Goal: Task Accomplishment & Management: Use online tool/utility

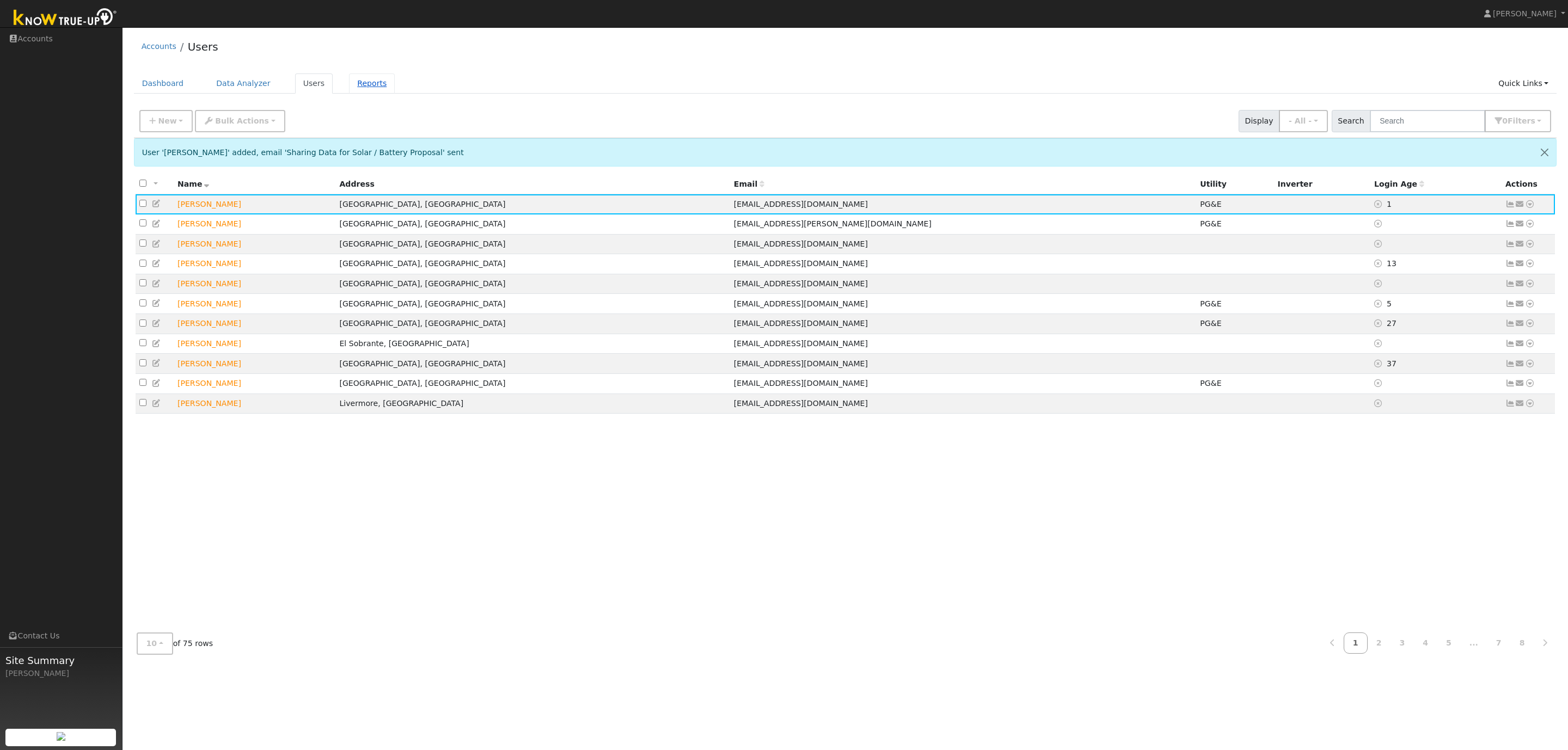
click at [367, 83] on link "Reports" at bounding box center [371, 83] width 46 height 20
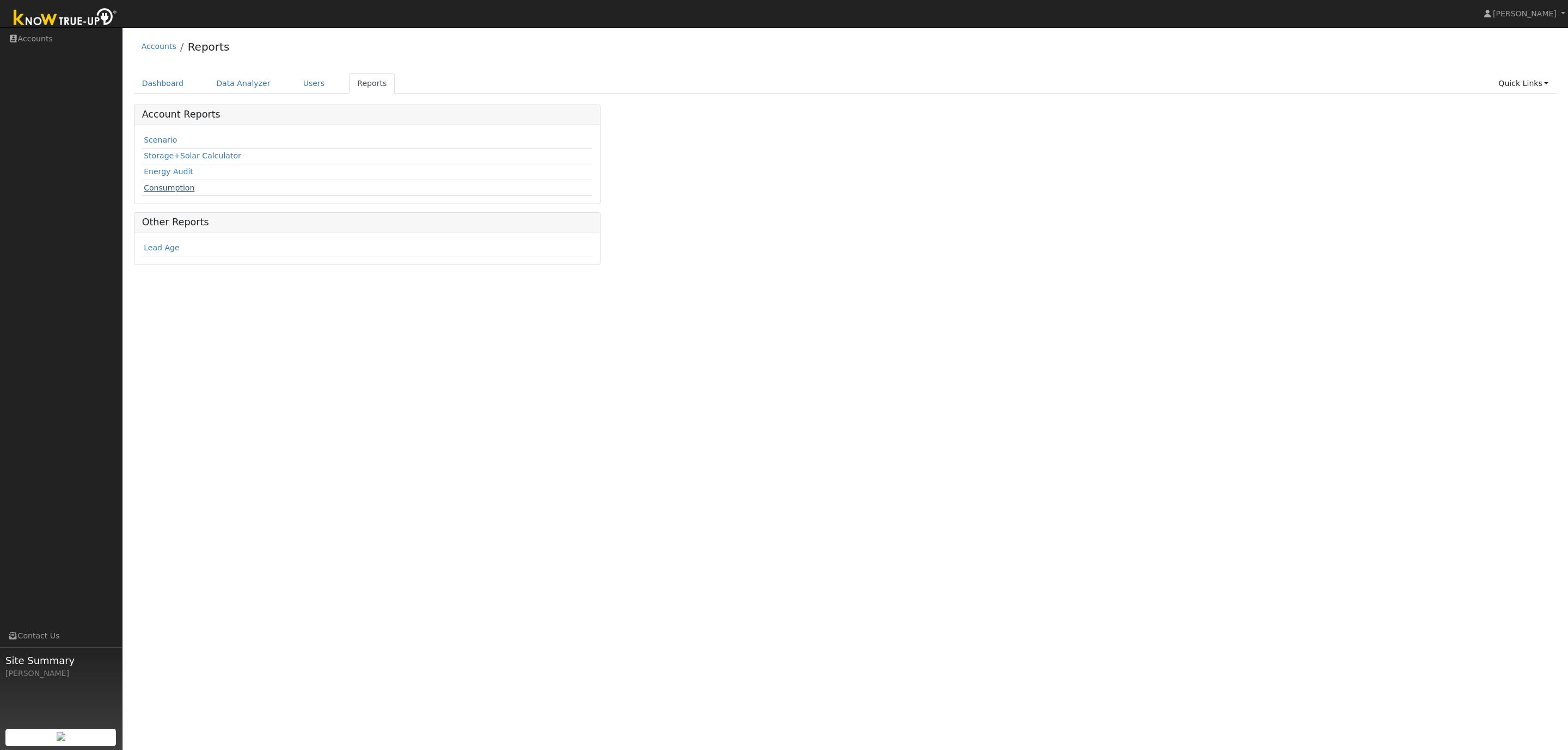
click at [174, 191] on link "Consumption" at bounding box center [168, 188] width 51 height 9
click at [217, 120] on input "text" at bounding box center [221, 115] width 115 height 22
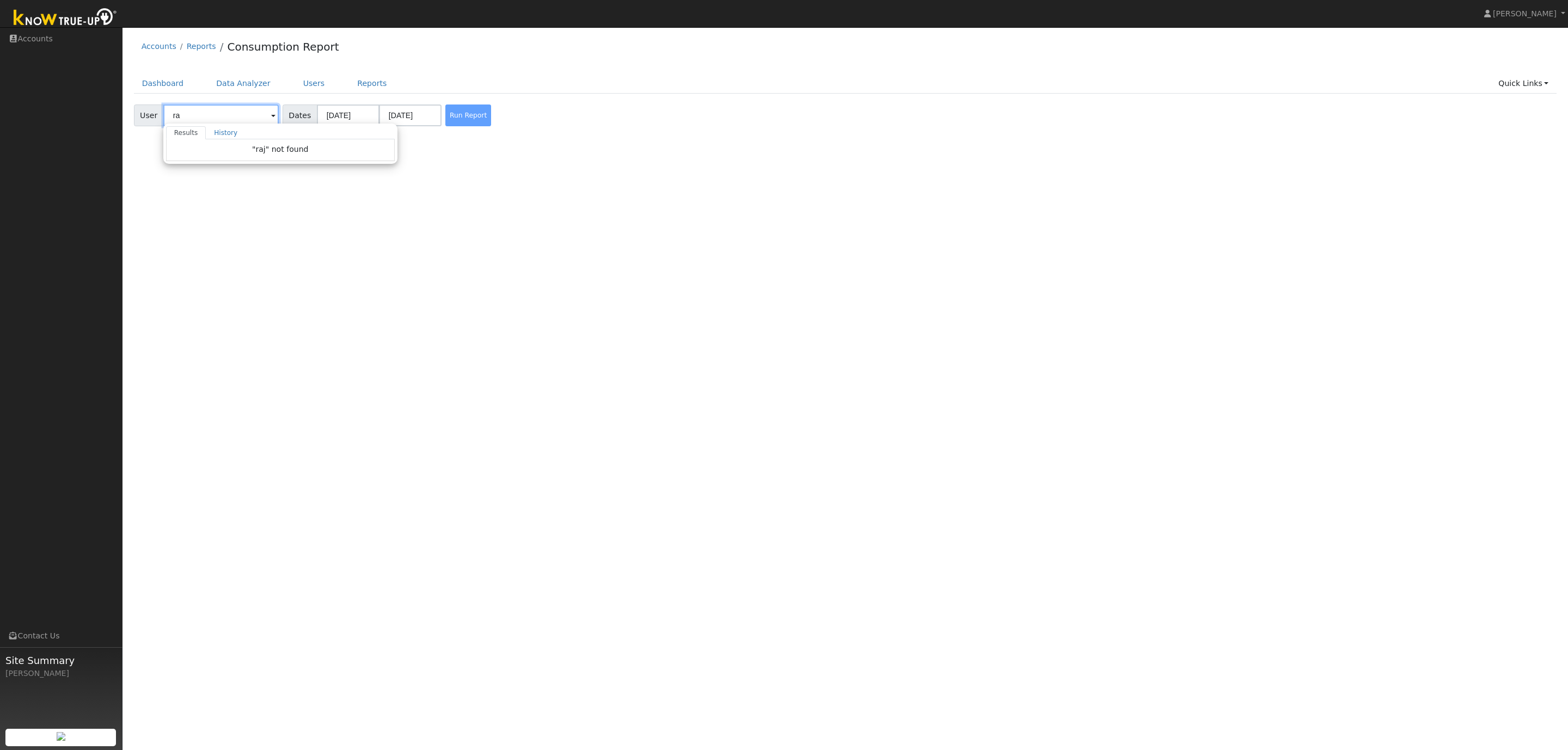
type input "r"
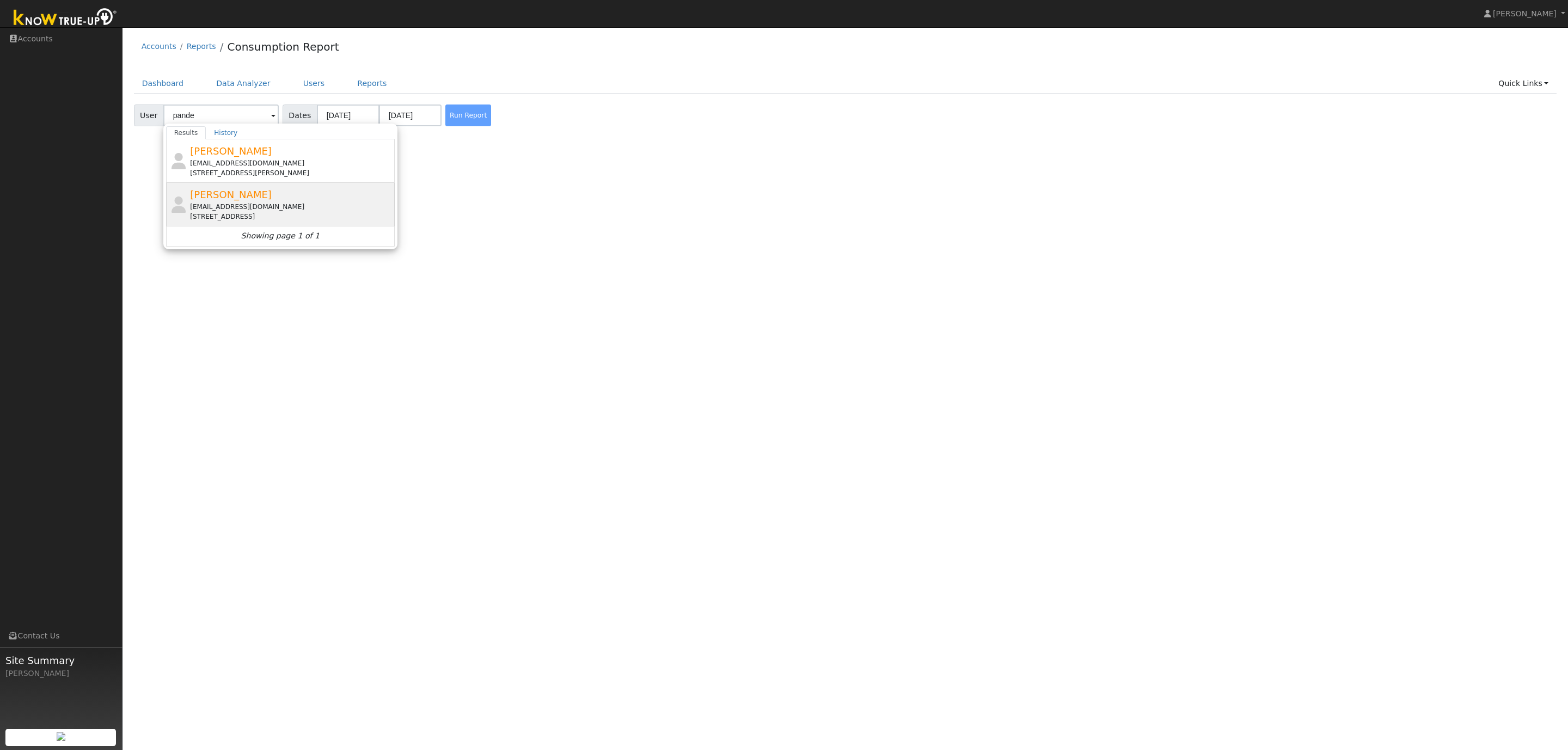
click at [234, 209] on div "rajabeta_97@yahoo.com" at bounding box center [291, 207] width 202 height 10
type input "Raj Pande"
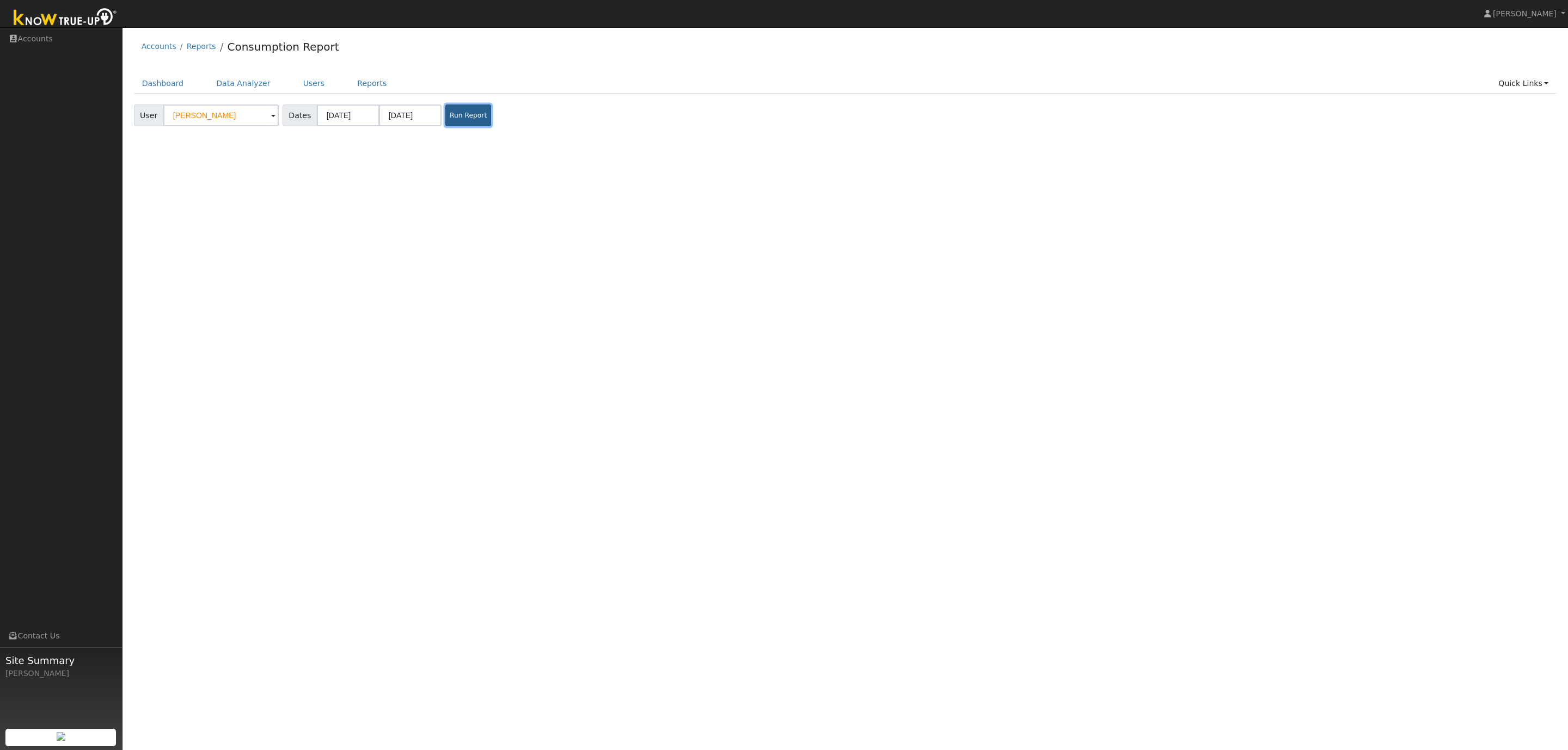
click at [453, 116] on button "Run Report" at bounding box center [468, 115] width 46 height 22
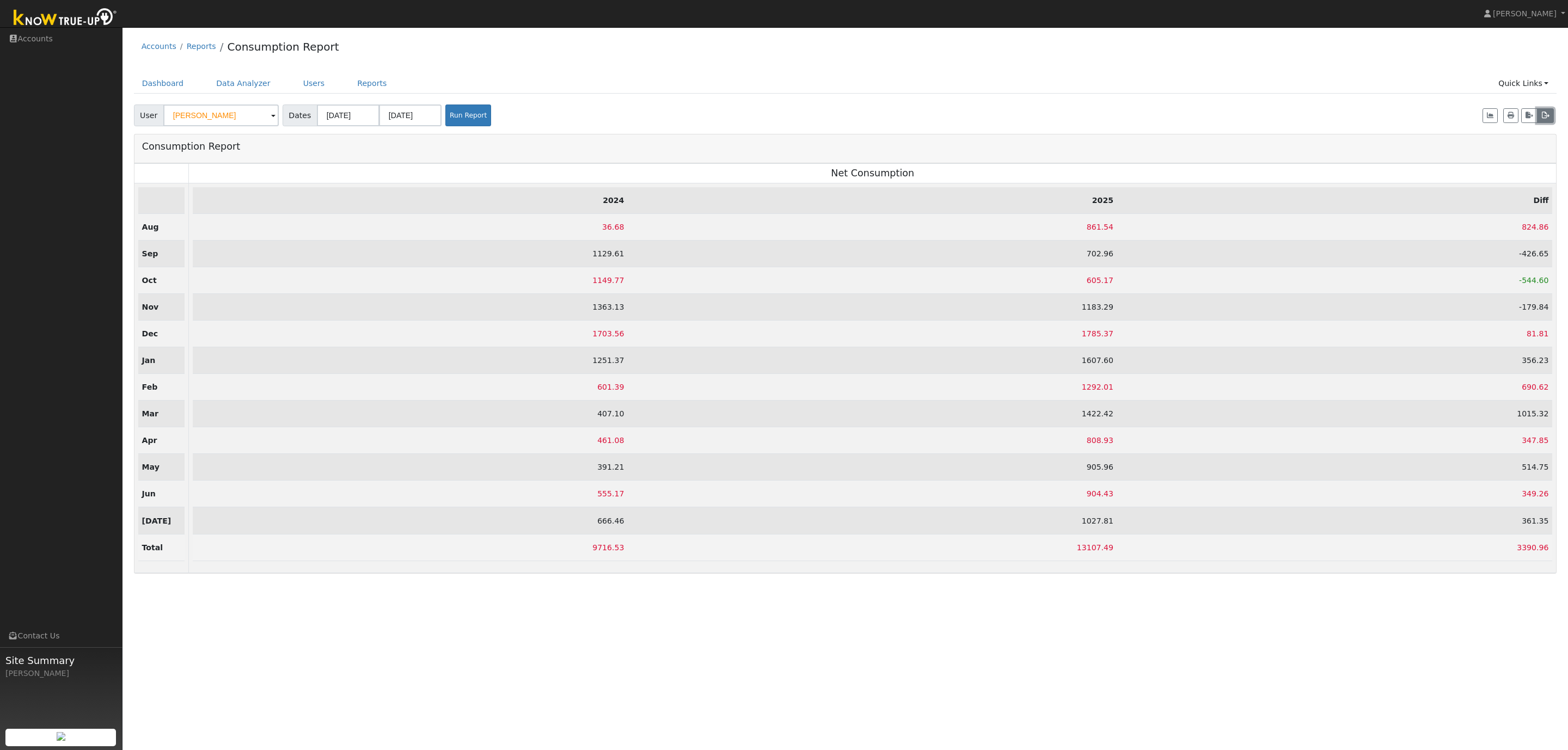
click at [1547, 121] on button "button" at bounding box center [1545, 115] width 17 height 15
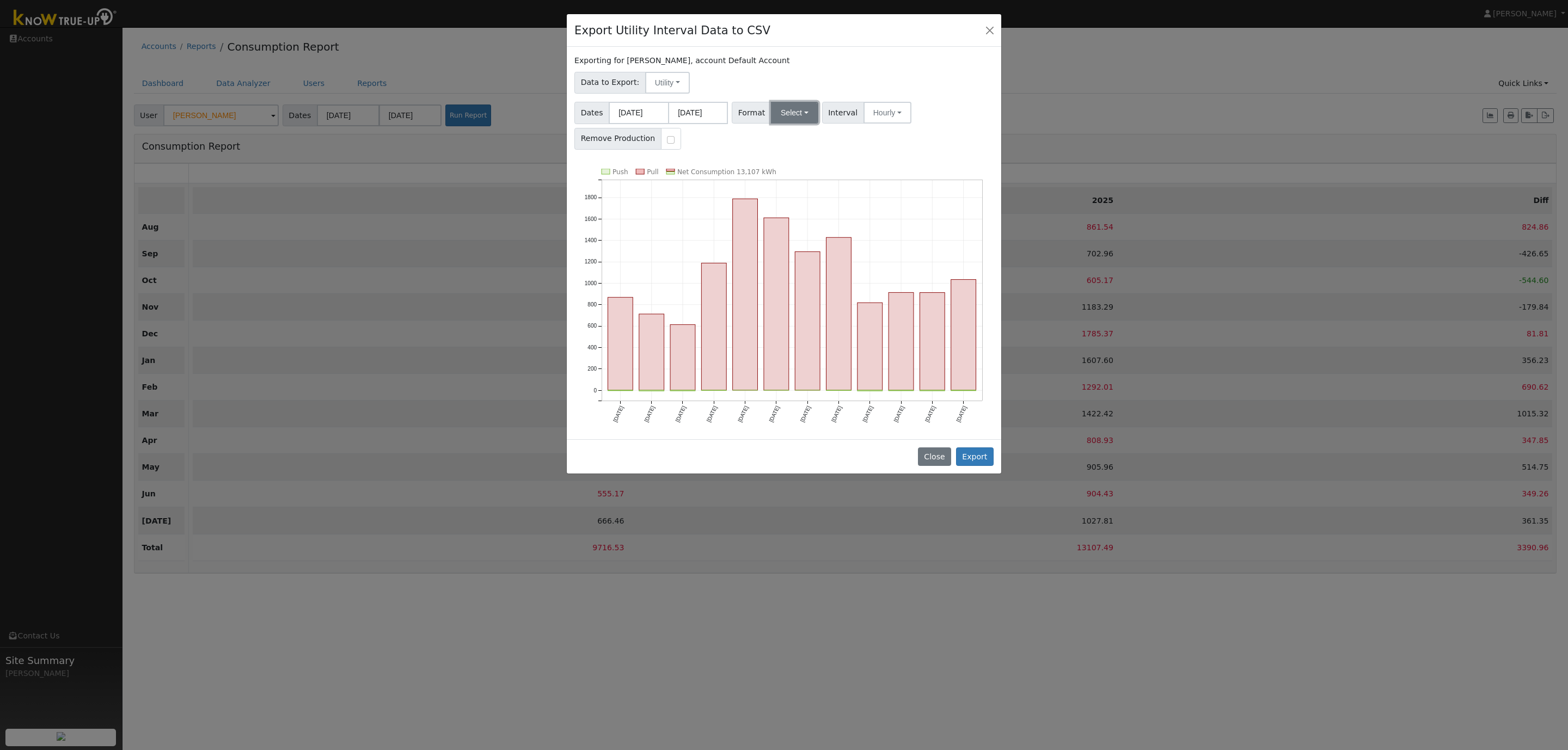
click at [794, 118] on button "Select" at bounding box center [794, 112] width 48 height 22
click at [799, 236] on link "OpenSolar" at bounding box center [809, 237] width 78 height 15
click at [888, 109] on button "Hourly" at bounding box center [902, 112] width 48 height 22
click at [898, 131] on link "15 Minute" at bounding box center [914, 136] width 76 height 15
click at [667, 141] on input "checkbox" at bounding box center [670, 139] width 7 height 7
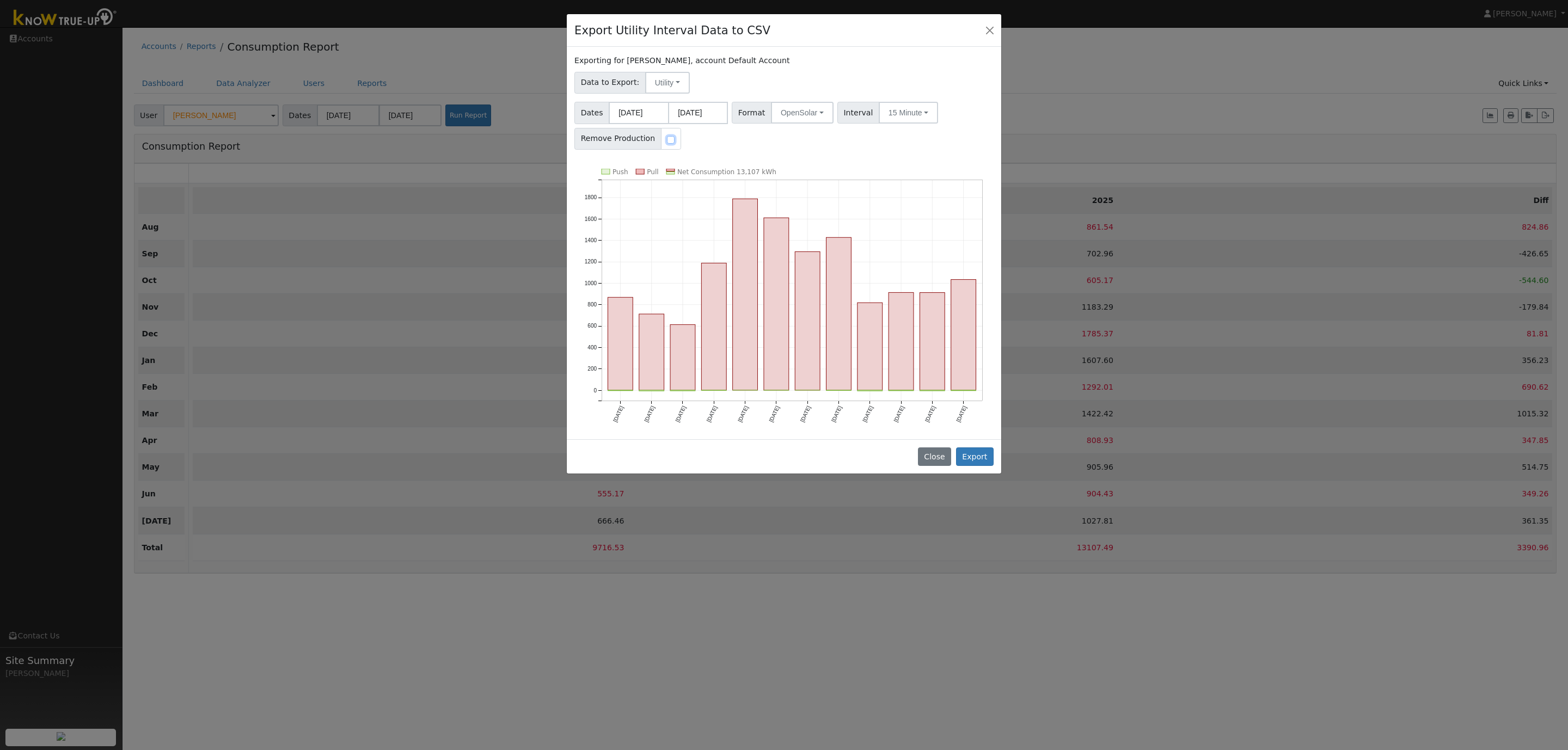
checkbox input "true"
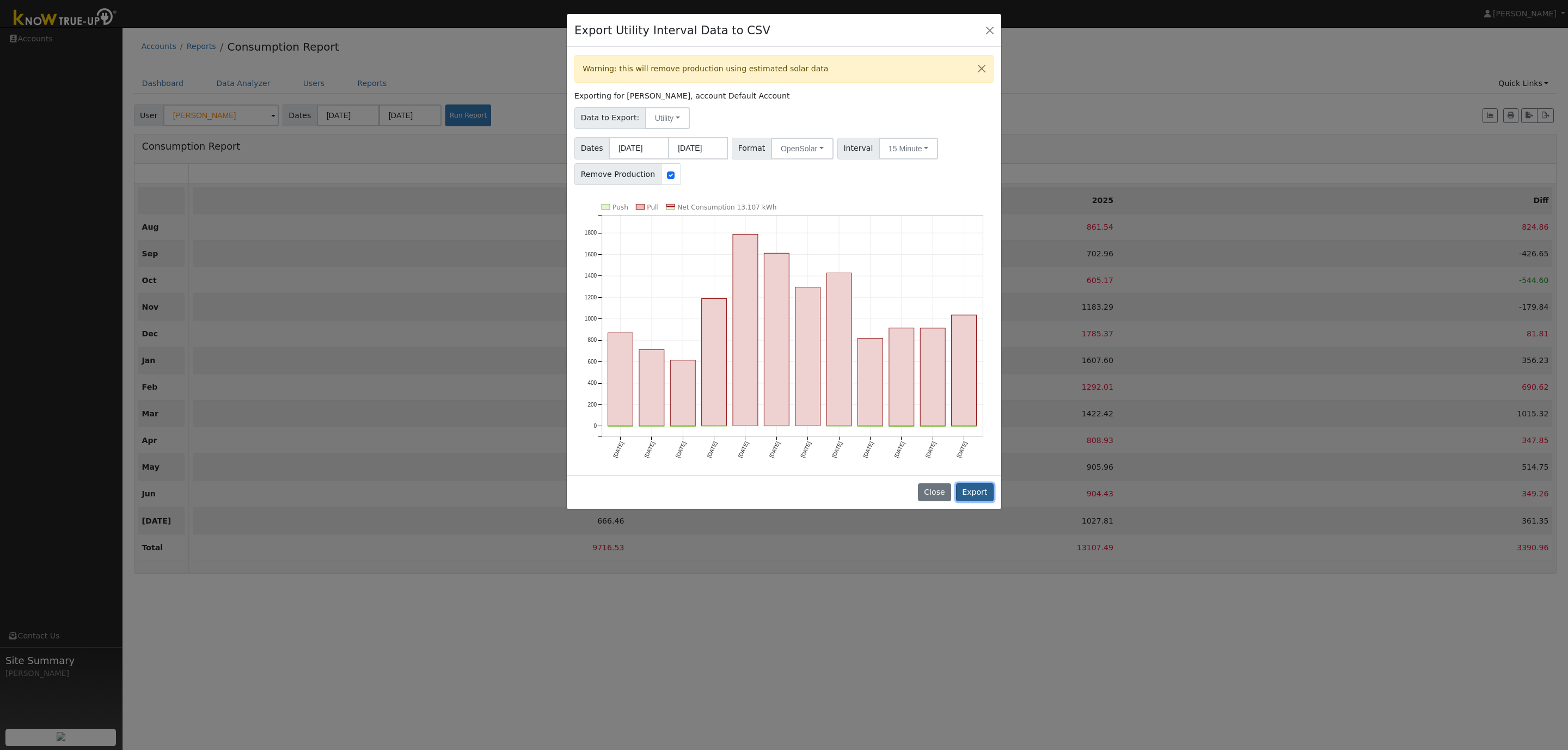
click at [977, 493] on button "Export" at bounding box center [975, 492] width 38 height 19
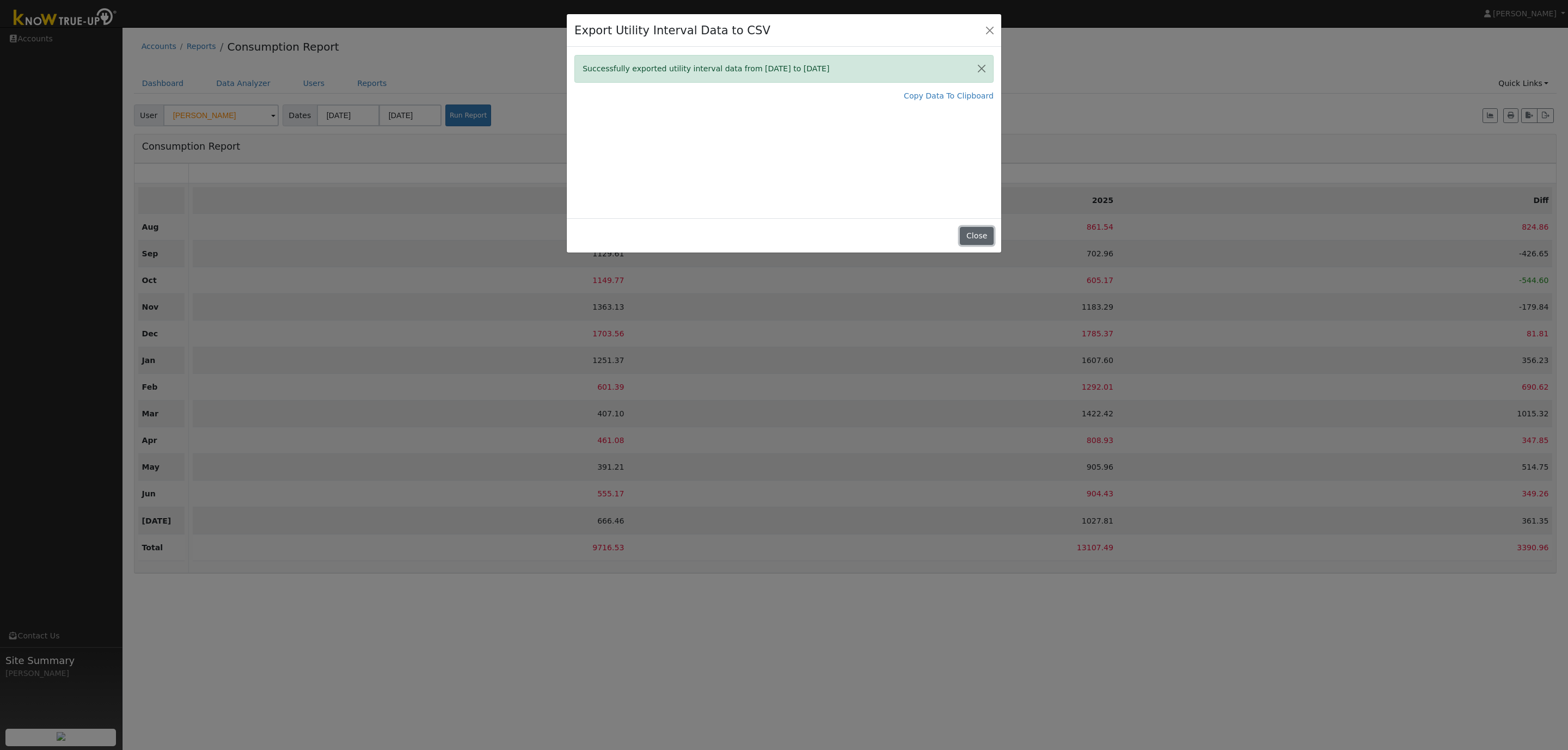
click at [975, 236] on button "Close" at bounding box center [976, 236] width 33 height 19
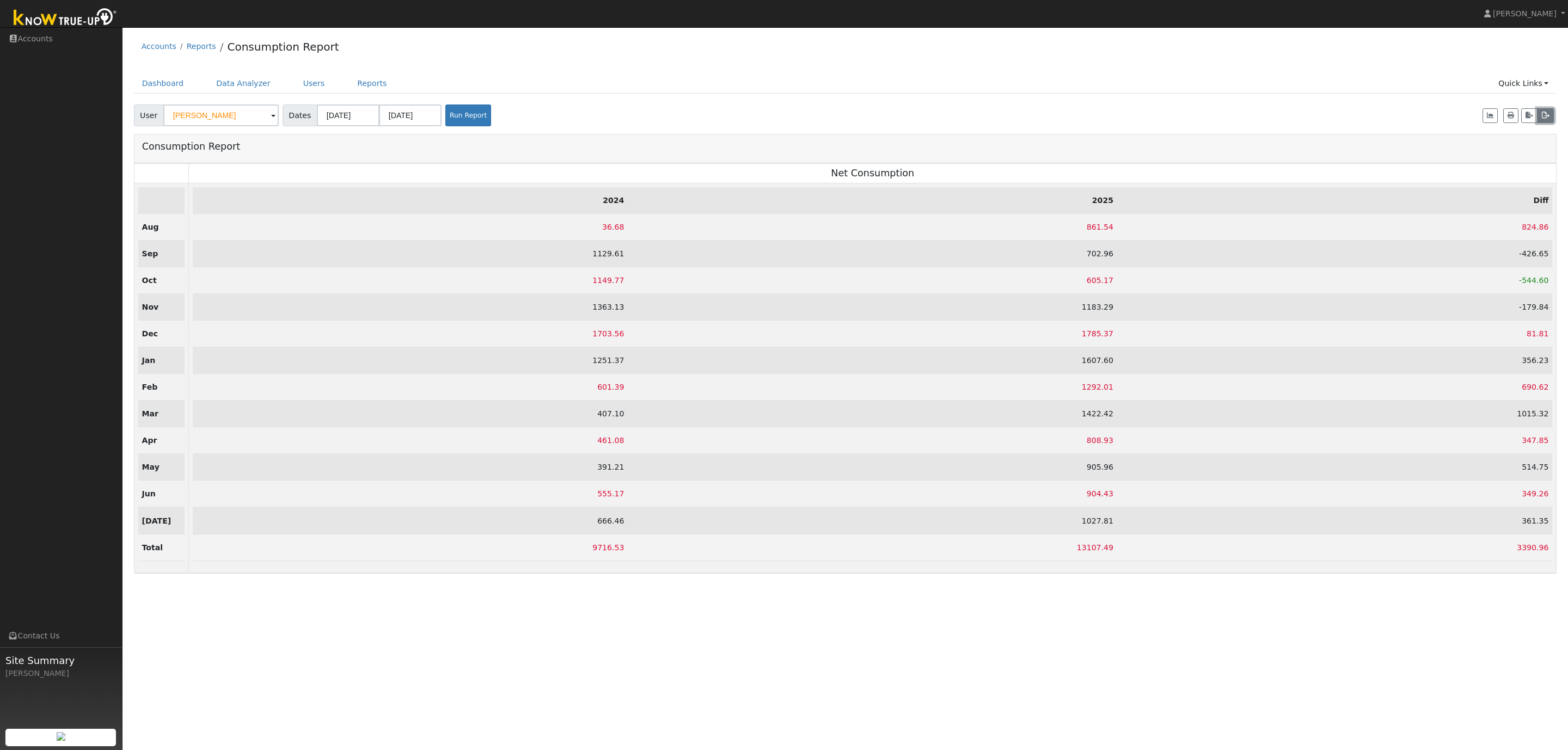
click at [1545, 118] on icon "button" at bounding box center [1545, 115] width 8 height 6
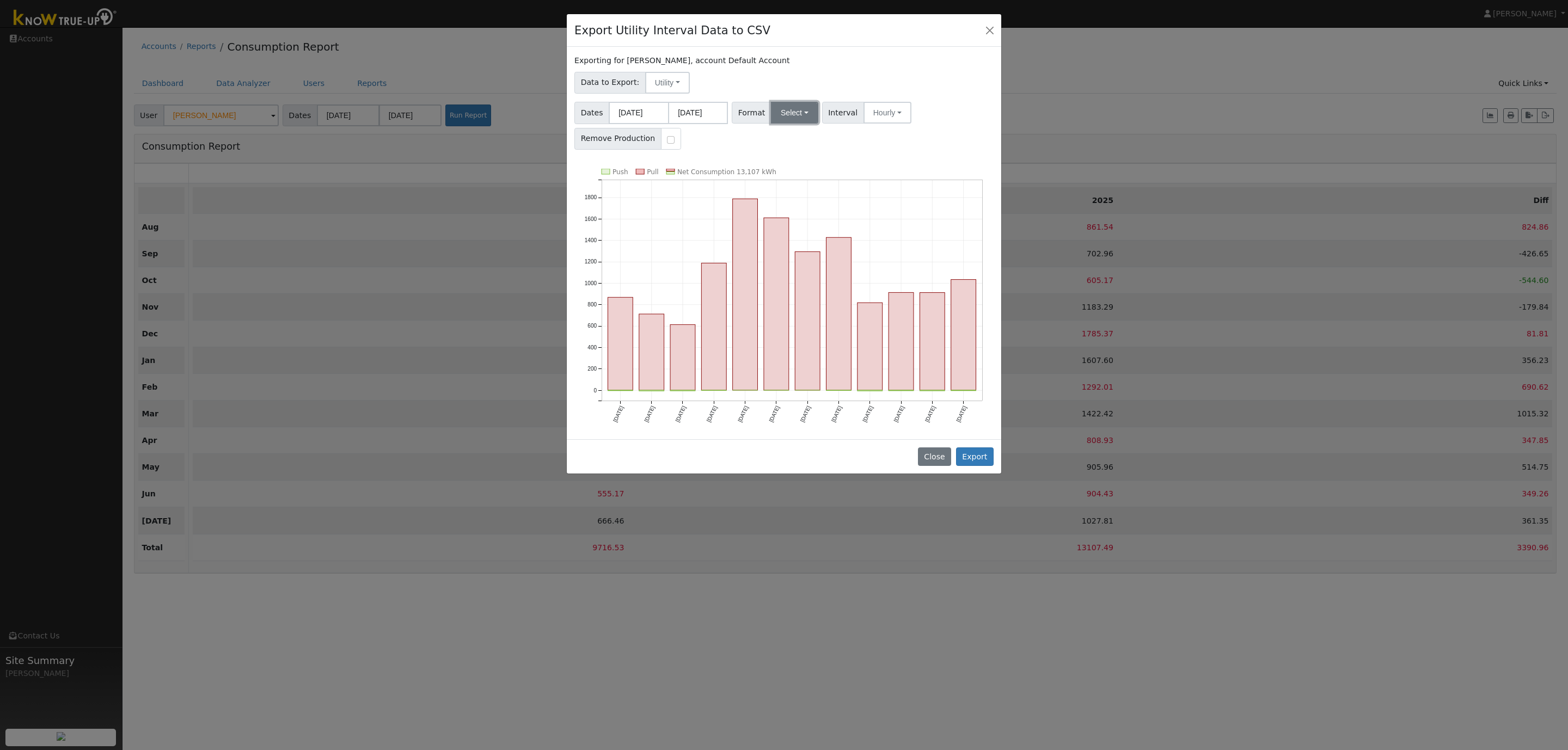
click at [785, 114] on button "Select" at bounding box center [794, 112] width 48 height 22
click at [794, 242] on link "OpenSolar" at bounding box center [809, 237] width 78 height 15
click at [902, 118] on button "Hourly" at bounding box center [902, 112] width 48 height 22
click at [903, 137] on link "15 Minute" at bounding box center [914, 136] width 76 height 15
click at [972, 458] on button "Export" at bounding box center [975, 456] width 38 height 19
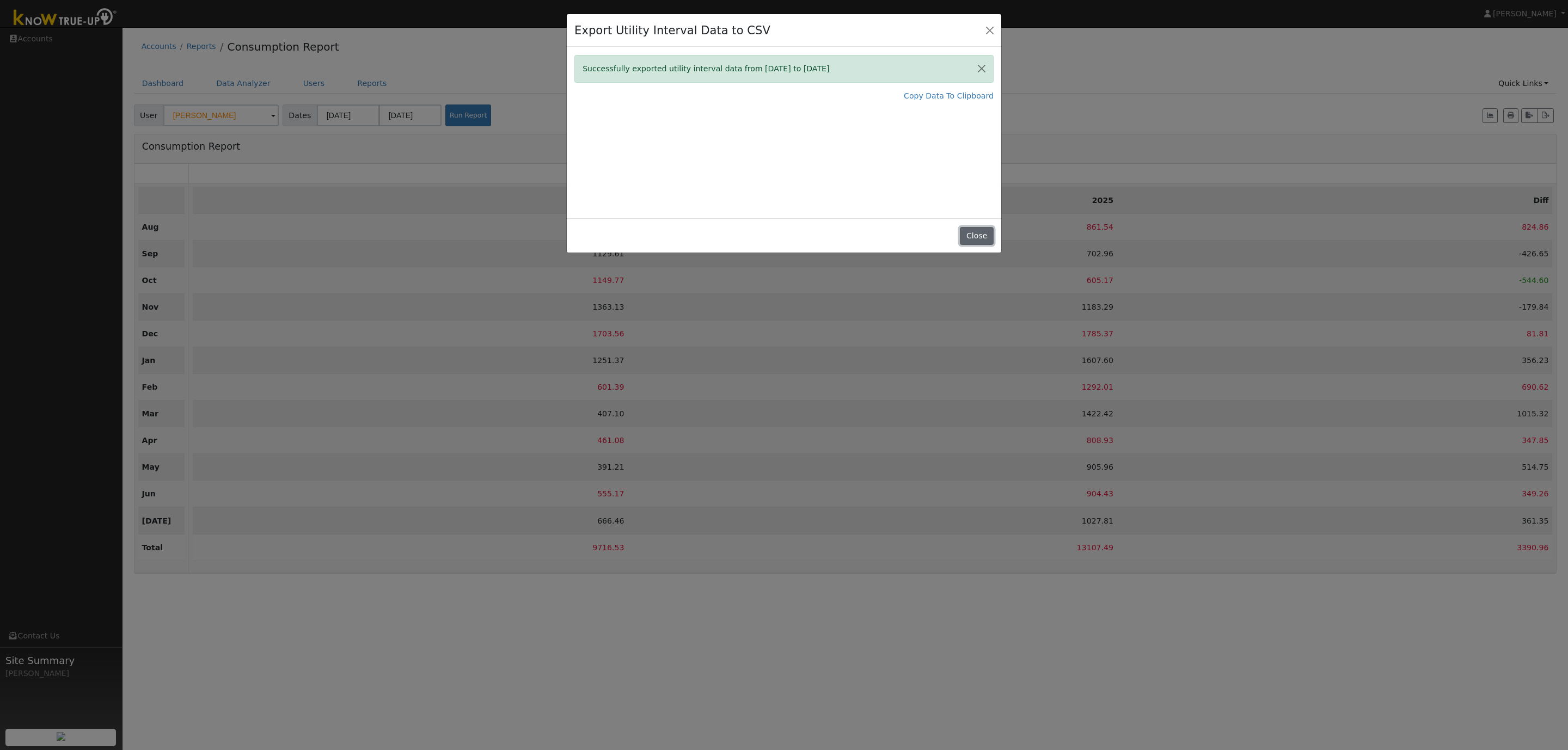
click at [978, 238] on button "Close" at bounding box center [976, 236] width 33 height 19
